Goal: Task Accomplishment & Management: Complete application form

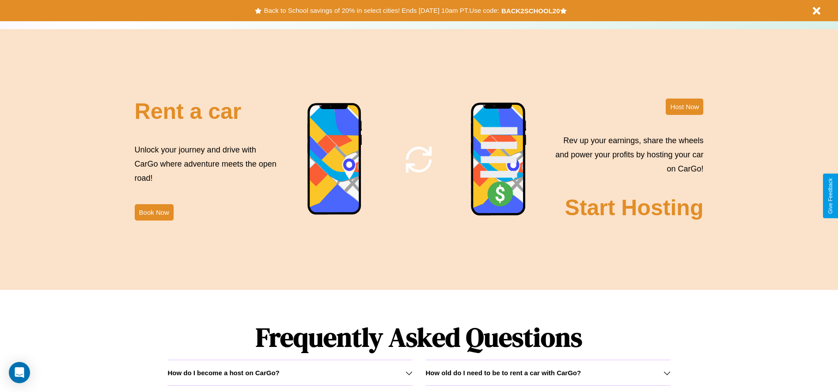
scroll to position [1267, 0]
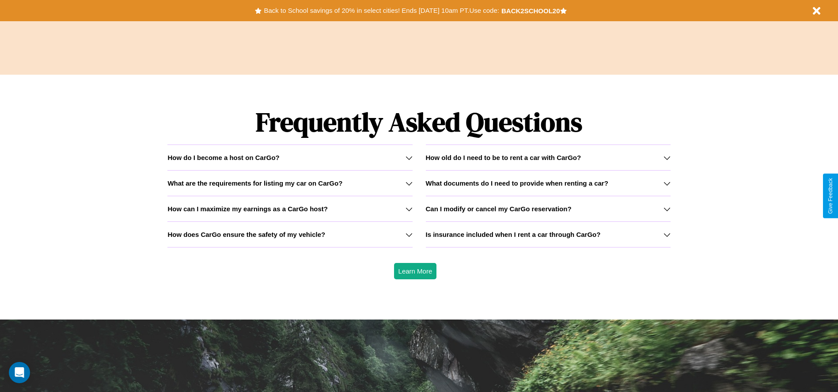
click at [548, 234] on h3 "Is insurance included when I rent a car through CarGo?" at bounding box center [513, 235] width 175 height 8
click at [290, 157] on div "How do I become a host on CarGo?" at bounding box center [289, 158] width 245 height 8
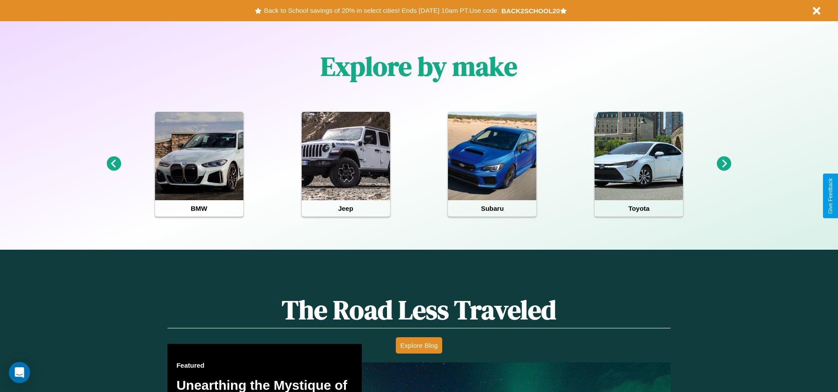
scroll to position [183, 0]
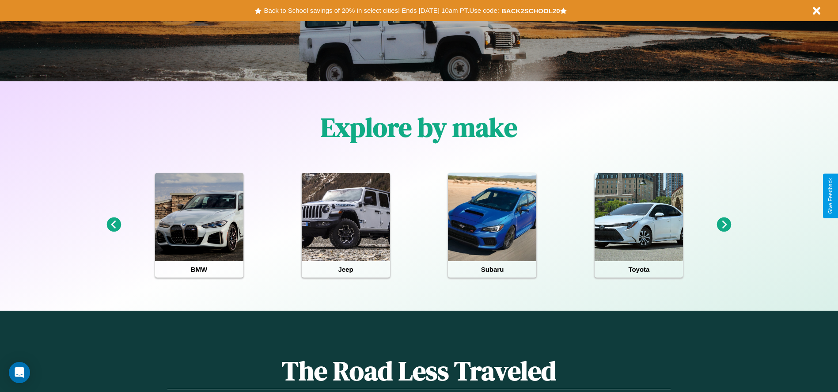
click at [724, 225] on icon at bounding box center [724, 224] width 15 height 15
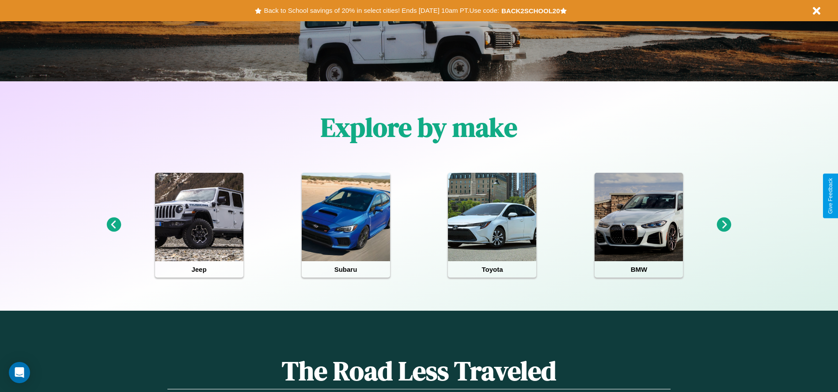
scroll to position [0, 0]
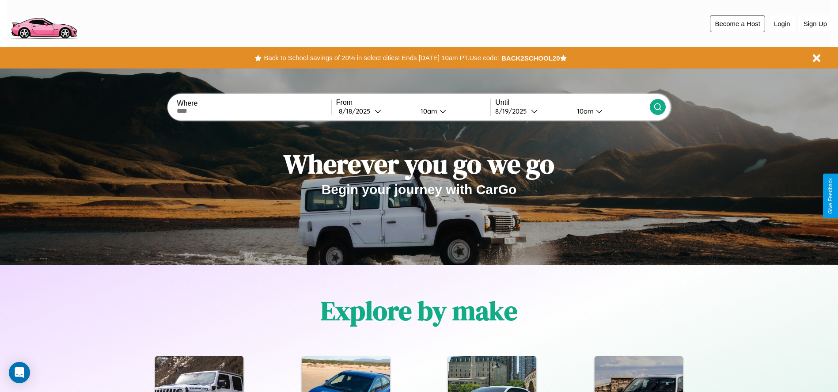
click at [737, 23] on button "Become a Host" at bounding box center [737, 23] width 55 height 17
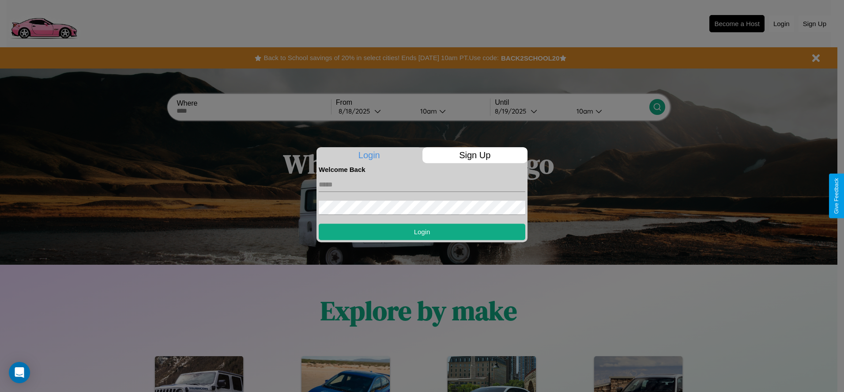
click at [475, 155] on p "Sign Up" at bounding box center [476, 155] width 106 height 16
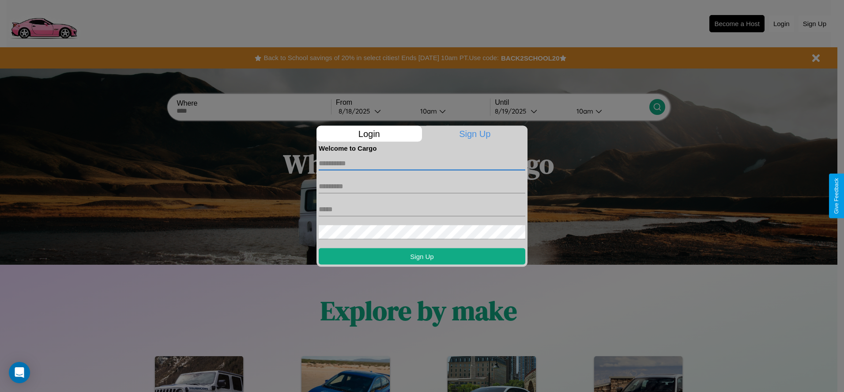
click at [422, 163] on input "text" at bounding box center [422, 163] width 207 height 14
type input "*******"
click at [422, 186] on input "text" at bounding box center [422, 186] width 207 height 14
type input "********"
click at [422, 209] on input "text" at bounding box center [422, 209] width 207 height 14
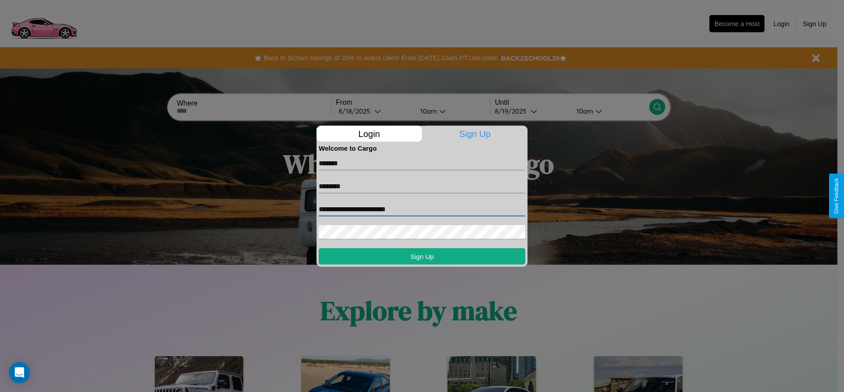
type input "**********"
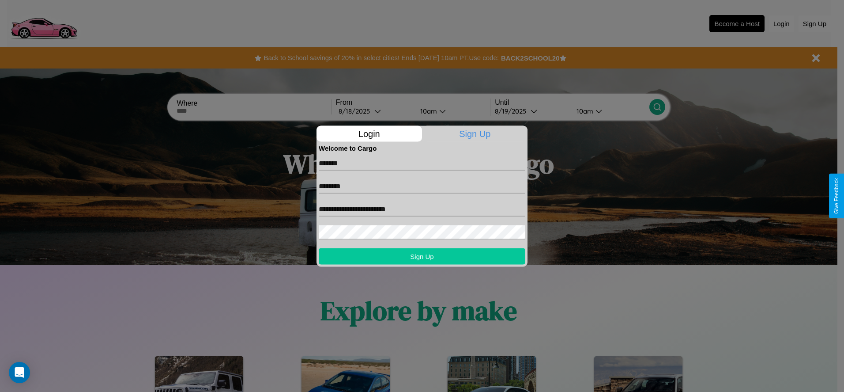
click at [422, 256] on button "Sign Up" at bounding box center [422, 256] width 207 height 16
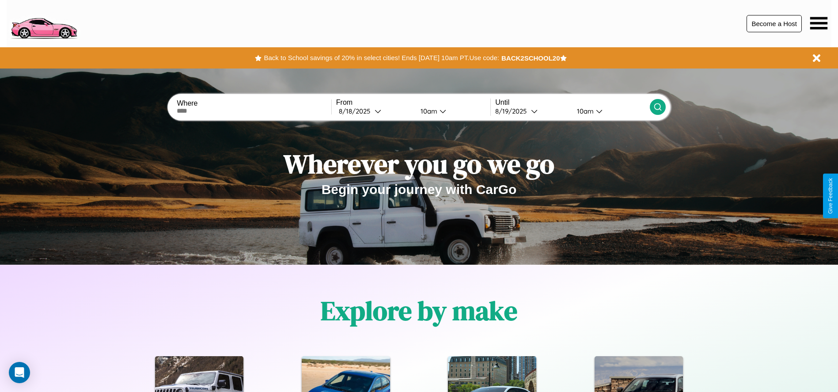
click at [774, 23] on button "Become a Host" at bounding box center [773, 23] width 55 height 17
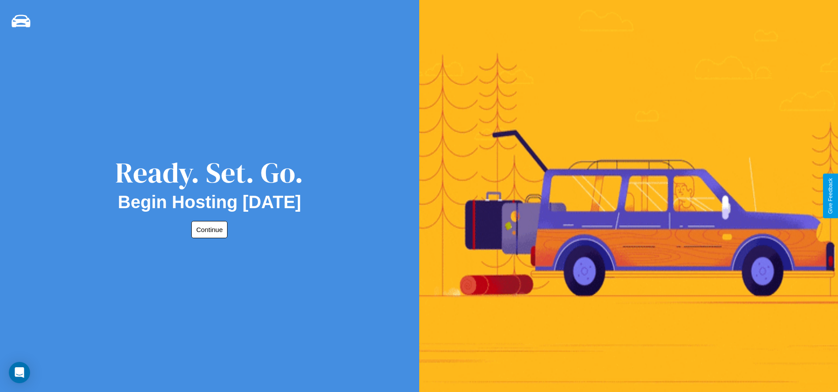
click at [208, 229] on button "Continue" at bounding box center [209, 229] width 36 height 17
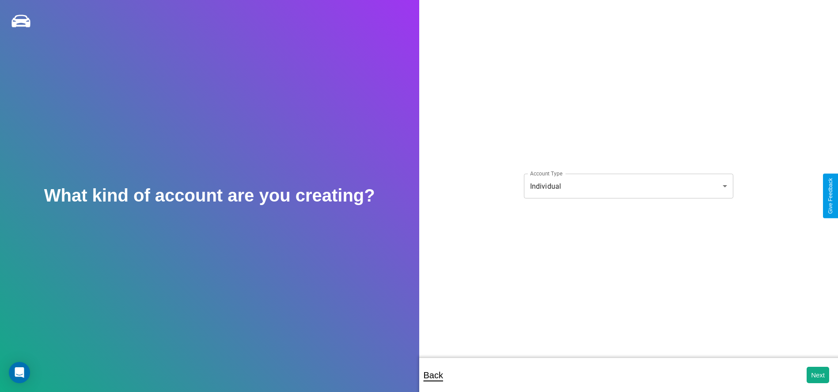
click at [628, 186] on body "**********" at bounding box center [419, 202] width 838 height 404
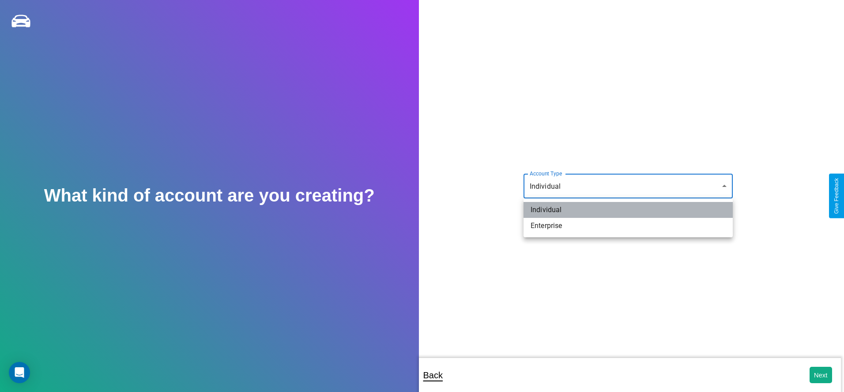
click at [628, 210] on li "Individual" at bounding box center [628, 210] width 209 height 16
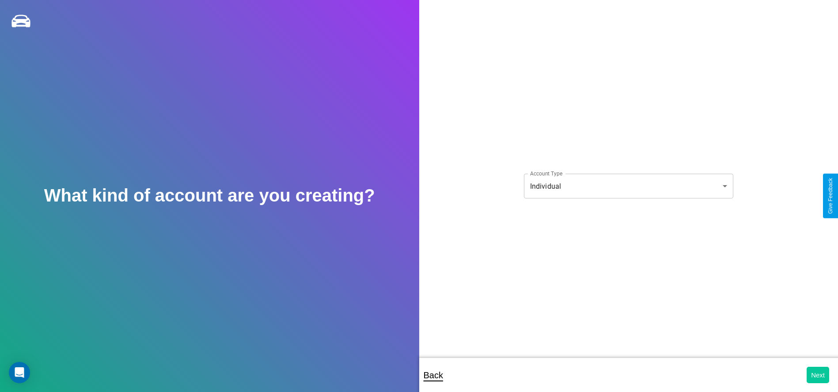
click at [817, 374] on button "Next" at bounding box center [817, 375] width 23 height 16
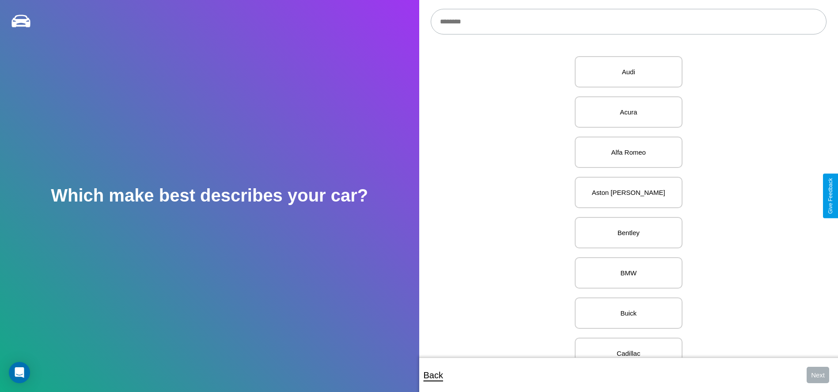
click at [628, 22] on input "text" at bounding box center [629, 22] width 396 height 26
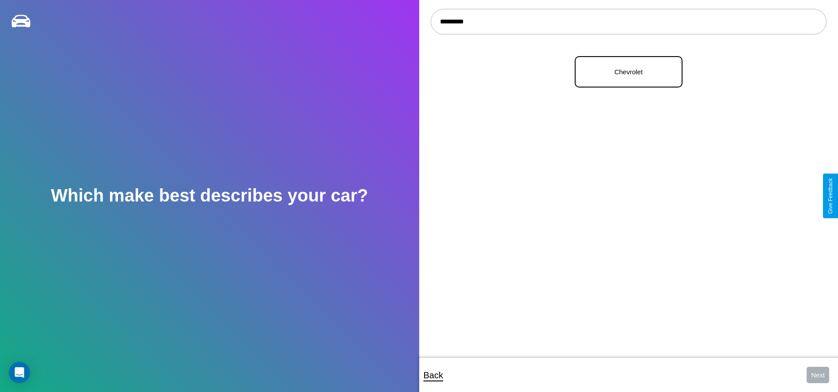
type input "*********"
click at [625, 72] on p "Chevrolet" at bounding box center [628, 72] width 88 height 12
click at [817, 374] on button "Next" at bounding box center [817, 375] width 23 height 16
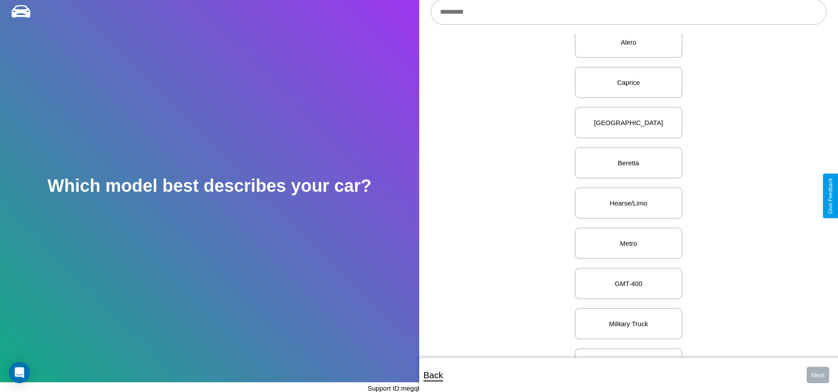
scroll to position [1755, 0]
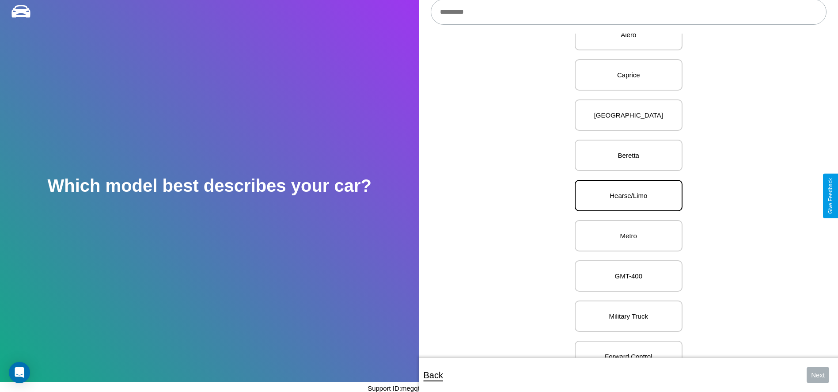
click at [625, 196] on p "Hearse/Limo" at bounding box center [628, 195] width 88 height 12
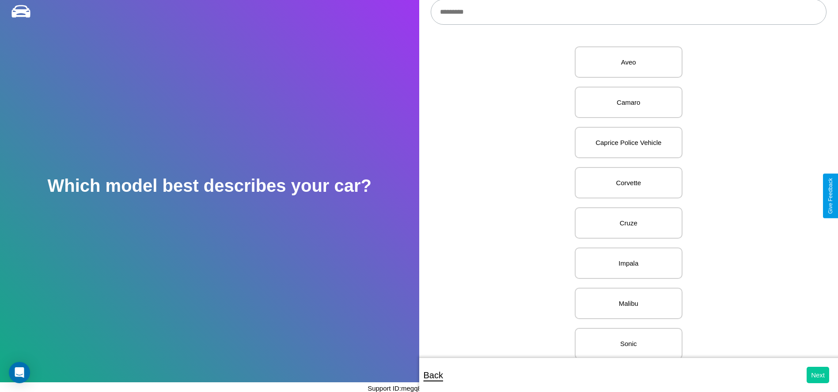
click at [817, 374] on button "Next" at bounding box center [817, 375] width 23 height 16
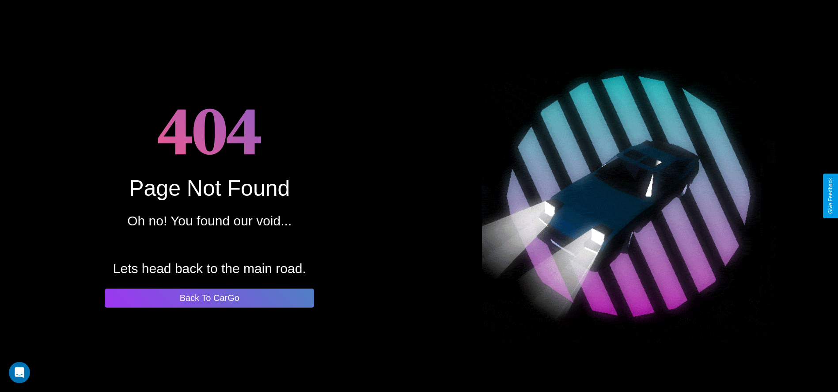
click at [209, 298] on button "Back To CarGo" at bounding box center [209, 297] width 209 height 19
